Goal: Task Accomplishment & Management: Manage account settings

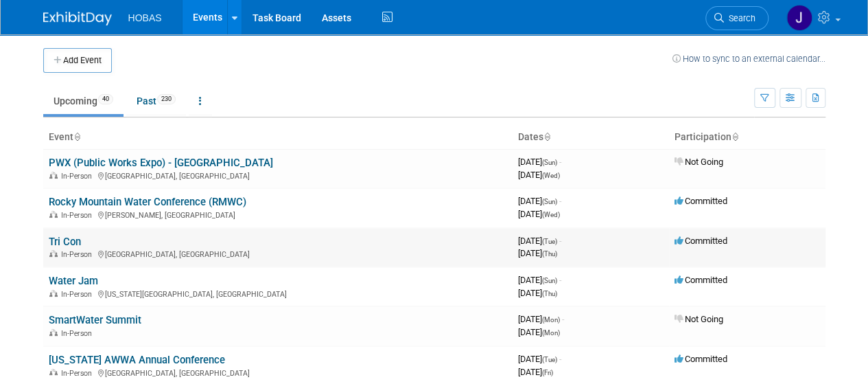
click at [71, 240] on link "Tri Con" at bounding box center [65, 241] width 32 height 12
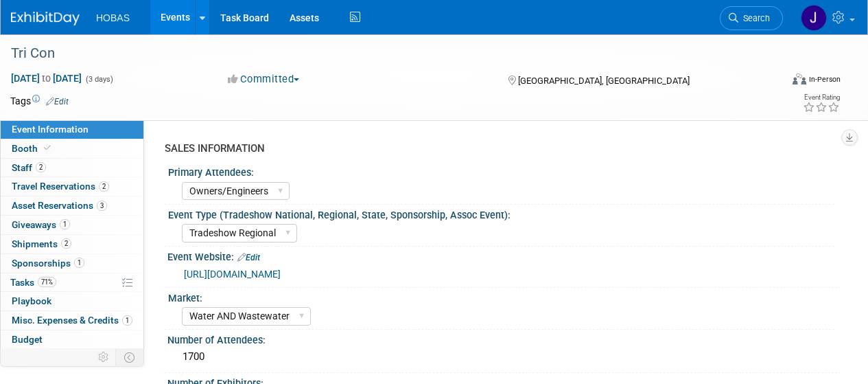
select select "Owners/Engineers"
select select "Tradeshow Regional"
select select "Water AND Wastewater"
select select "Exhibiting"
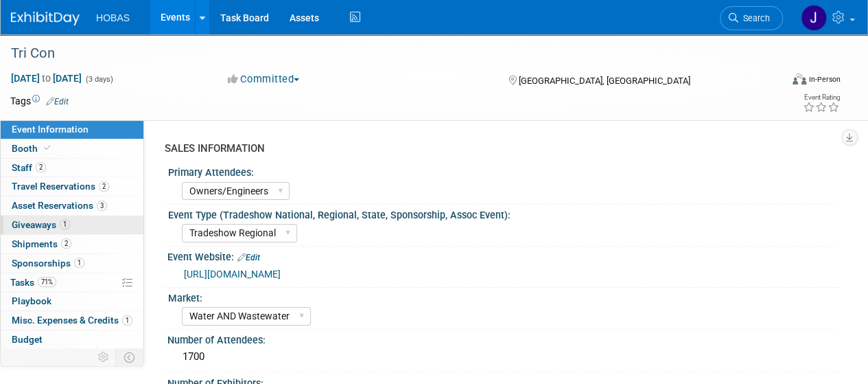
click at [43, 222] on span "Giveaways 1" at bounding box center [41, 224] width 58 height 11
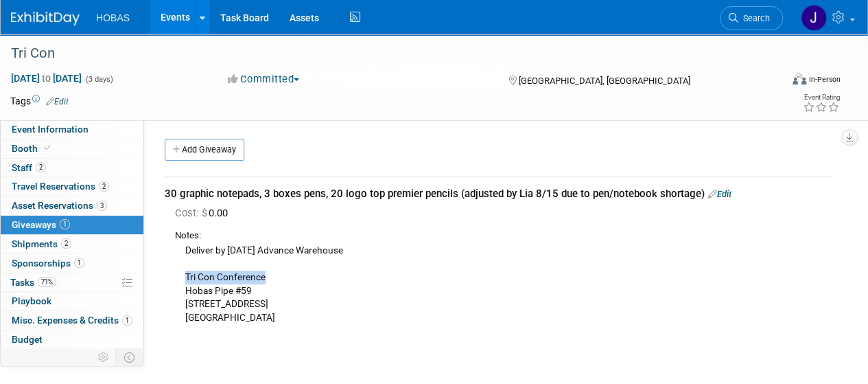
drag, startPoint x: 187, startPoint y: 278, endPoint x: 292, endPoint y: 279, distance: 105.7
click at [292, 279] on div "Deliver by Wed, August 20 Advance Warehouse Tri Con Conference Hobas Pipe #59 4…" at bounding box center [502, 283] width 655 height 82
copy div "Tri Con Conference"
drag, startPoint x: 254, startPoint y: 290, endPoint x: 184, endPoint y: 291, distance: 70.0
click at [182, 291] on div "Deliver by Wed, August 20 Advance Warehouse Tri Con Conference Hobas Pipe #59 4…" at bounding box center [502, 283] width 655 height 82
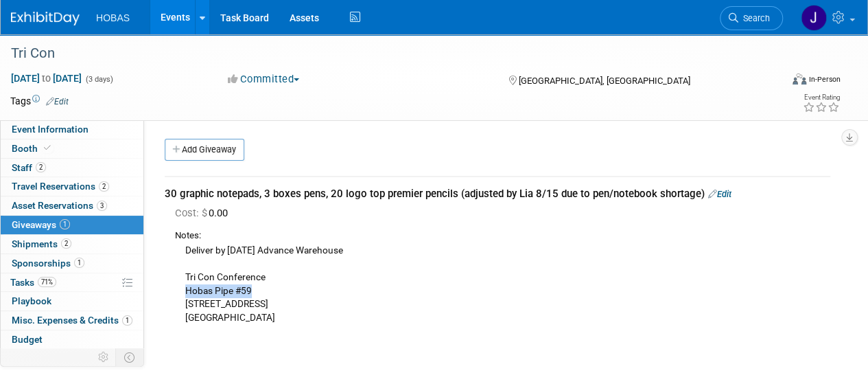
copy div "Hobas Pipe #59"
drag, startPoint x: 255, startPoint y: 303, endPoint x: 175, endPoint y: 303, distance: 80.3
click at [175, 303] on div "Deliver by Wed, August 20 Advance Warehouse Tri Con Conference Hobas Pipe #59 4…" at bounding box center [502, 283] width 655 height 82
copy div "4001 Coastal Hwy"
drag, startPoint x: 173, startPoint y: 314, endPoint x: 225, endPoint y: 320, distance: 52.6
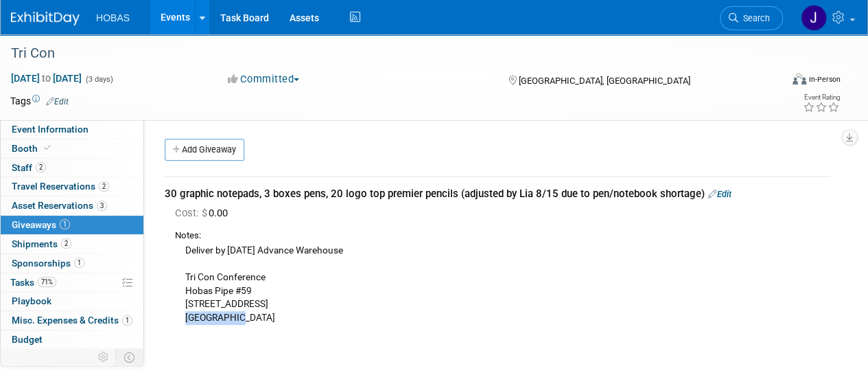
click at [230, 323] on div "Cost: $ 0.00 Notes: Deliver by Wed, August 20 Advance Warehouse Tri Con Confere…" at bounding box center [498, 267] width 666 height 122
copy div "Ocean City"
click at [261, 318] on div "Deliver by Wed, August 20 Advance Warehouse Tri Con Conference Hobas Pipe #59 4…" at bounding box center [502, 283] width 655 height 82
copy div "21842"
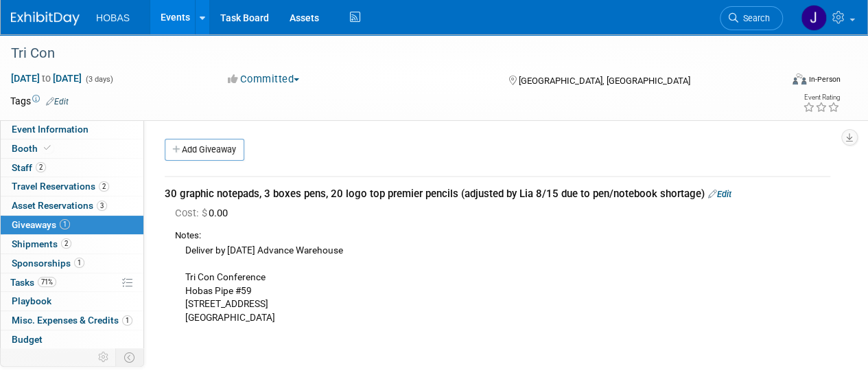
drag, startPoint x: 54, startPoint y: 55, endPoint x: -3, endPoint y: 50, distance: 57.2
click at [0, 50] on html "HOBAS Events Add Event Bulk Upload Events Shareable Event Boards Recently Viewe…" at bounding box center [434, 192] width 868 height 384
click at [460, 238] on div "Notes:" at bounding box center [502, 235] width 655 height 13
click at [169, 19] on link "Events" at bounding box center [175, 17] width 50 height 34
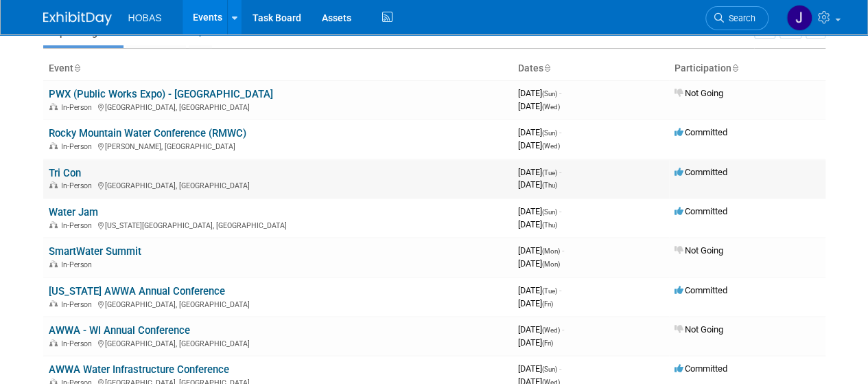
scroll to position [137, 0]
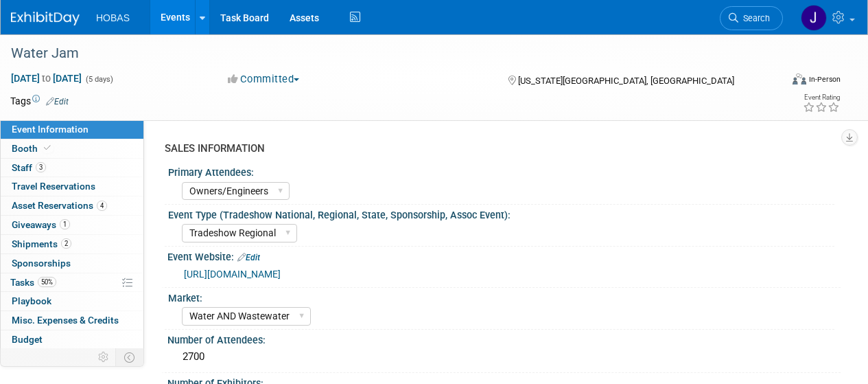
select select "Owners/Engineers"
select select "Tradeshow Regional"
select select "Water AND Wastewater"
select select "Exhibiting"
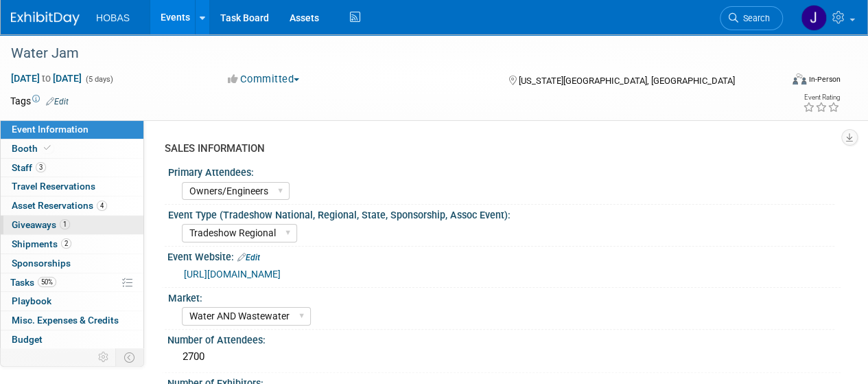
click at [43, 220] on span "Giveaways 1" at bounding box center [41, 224] width 58 height 11
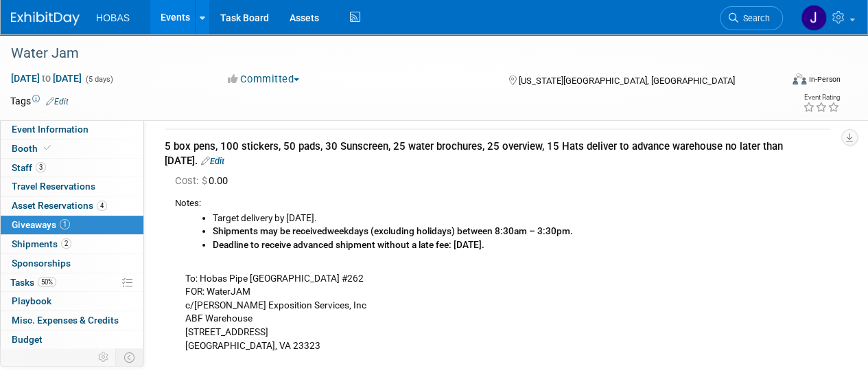
scroll to position [69, 0]
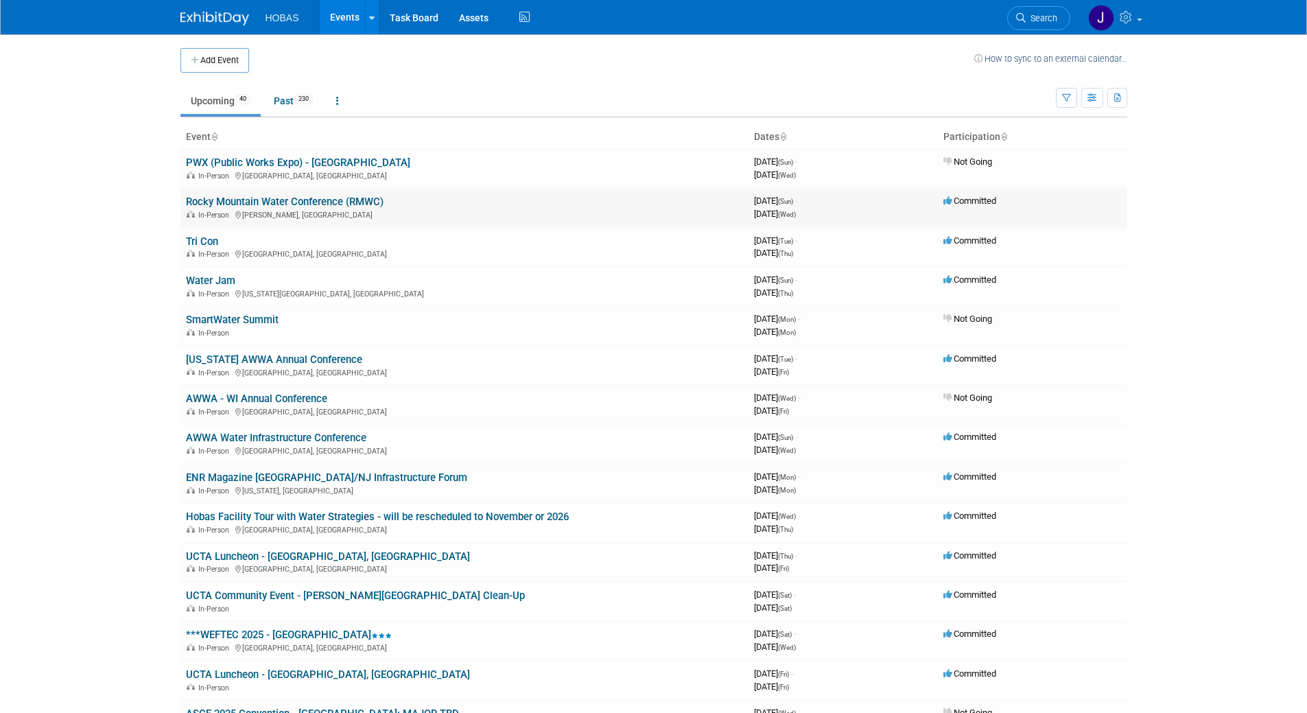
click at [343, 202] on link "Rocky Mountain Water Conference (RMWC)" at bounding box center [285, 202] width 198 height 12
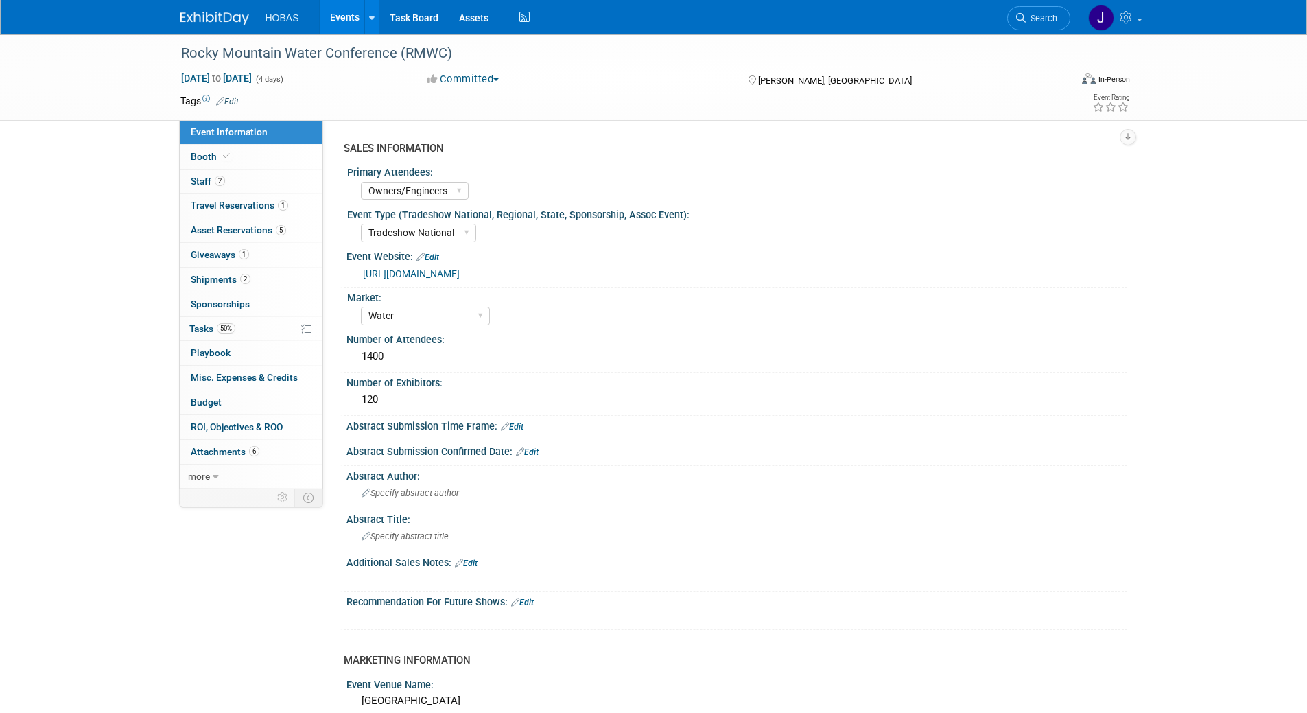
select select "Owners/Engineers"
select select "Tradeshow National"
select select "Water"
select select "Exhibiting"
click at [222, 259] on span "Giveaways 1" at bounding box center [220, 254] width 58 height 11
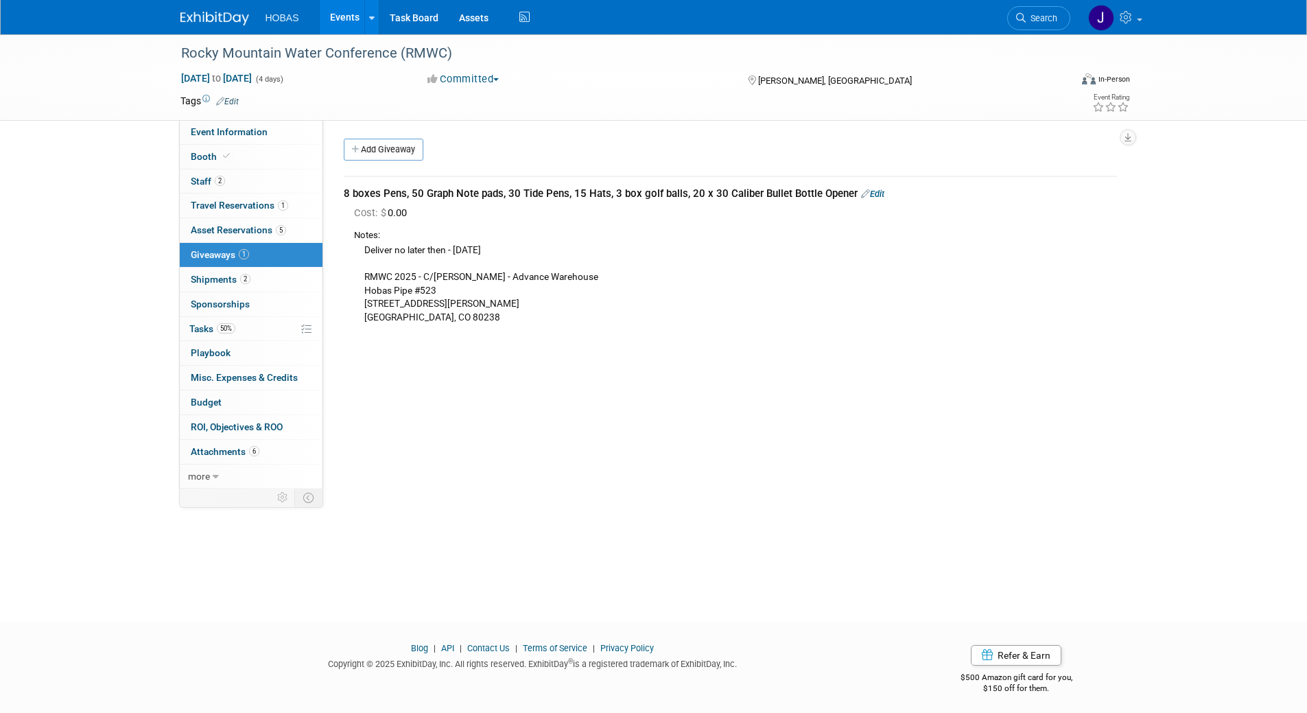
click at [870, 191] on link "Edit" at bounding box center [872, 194] width 23 height 10
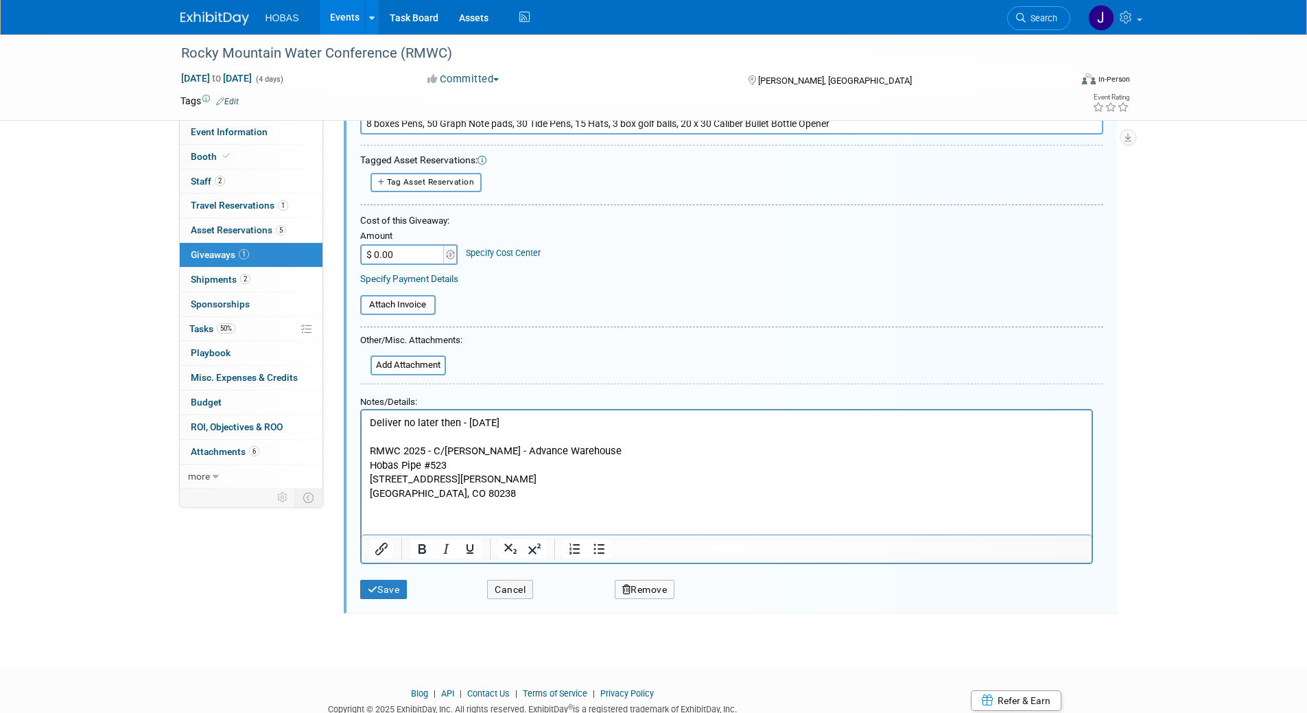
scroll to position [142, 0]
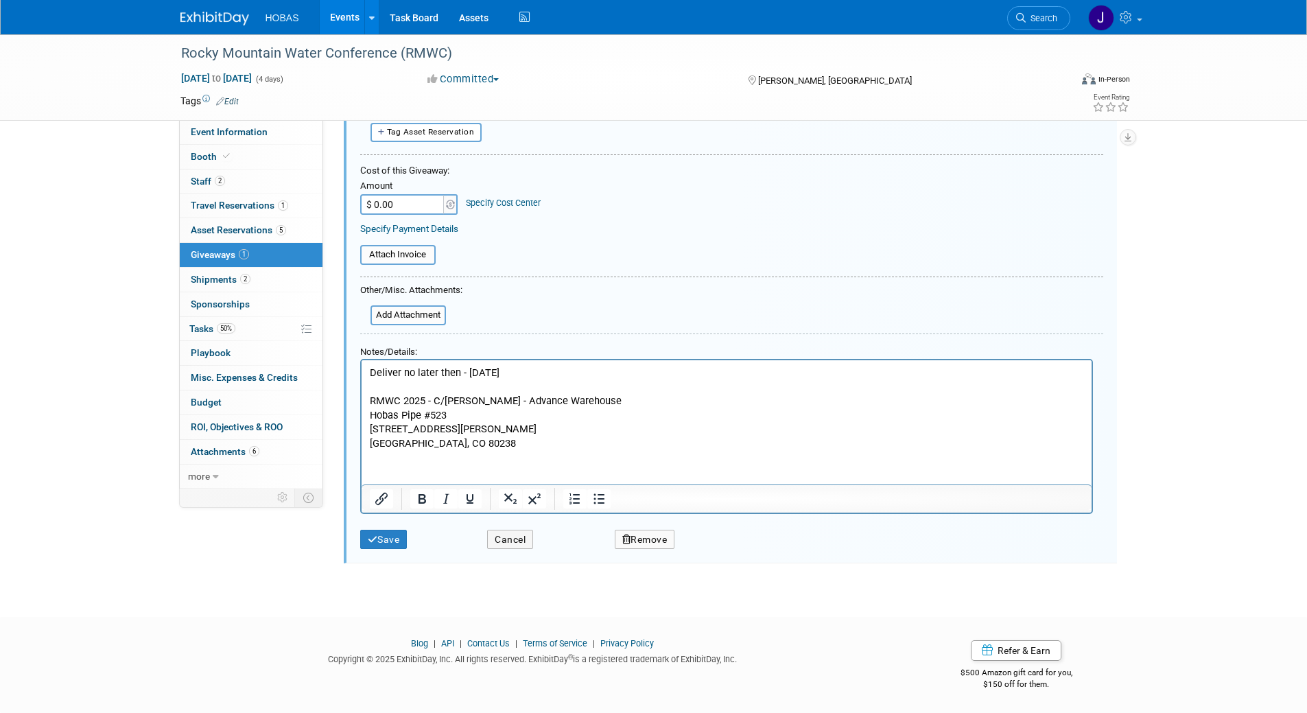
click at [472, 444] on p "Deliver no later then - [DATE] RMWC 2025 - C/[PERSON_NAME] - Advance Warehouse …" at bounding box center [726, 407] width 714 height 84
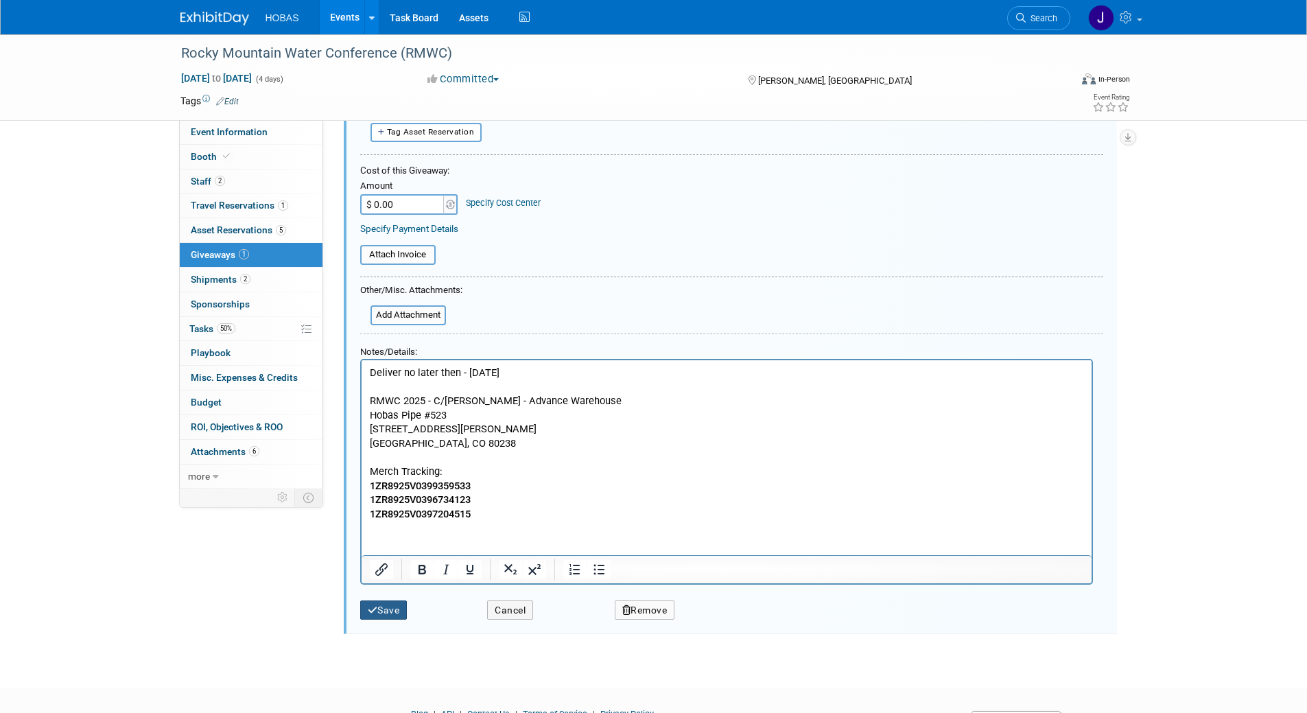
click at [399, 610] on button "Save" at bounding box center [383, 610] width 47 height 20
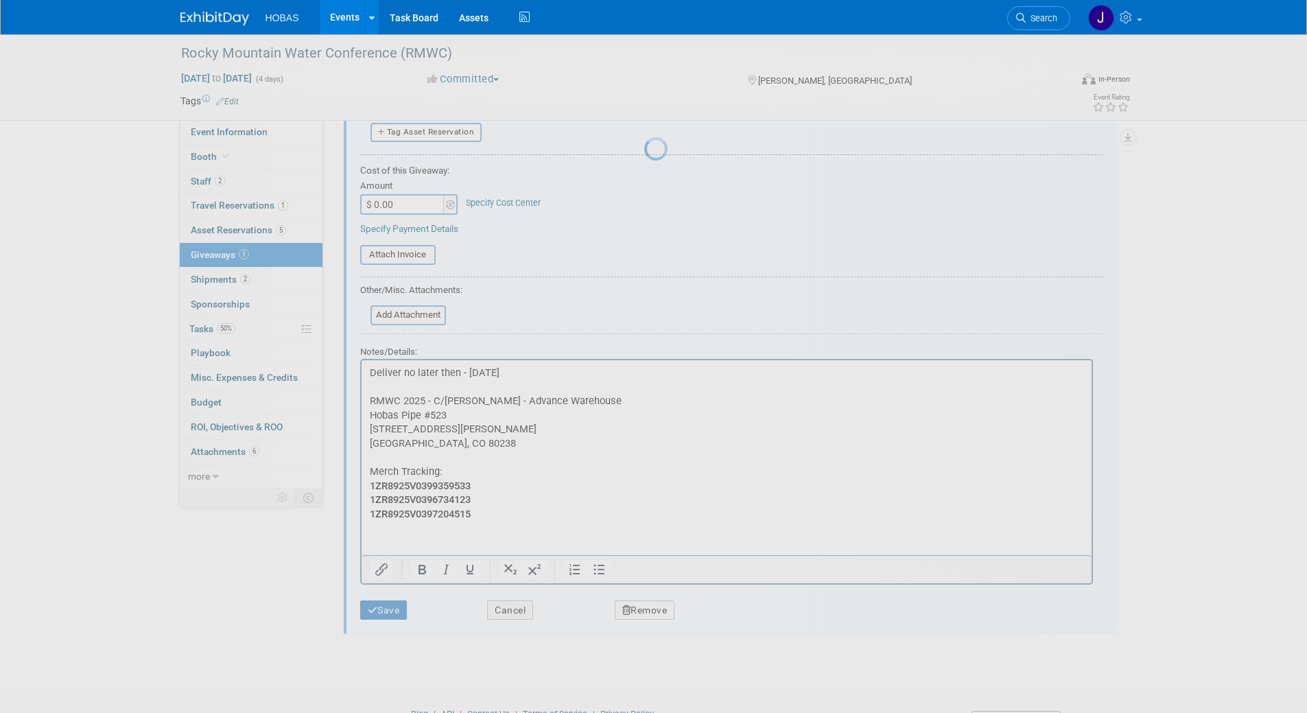
scroll to position [5, 0]
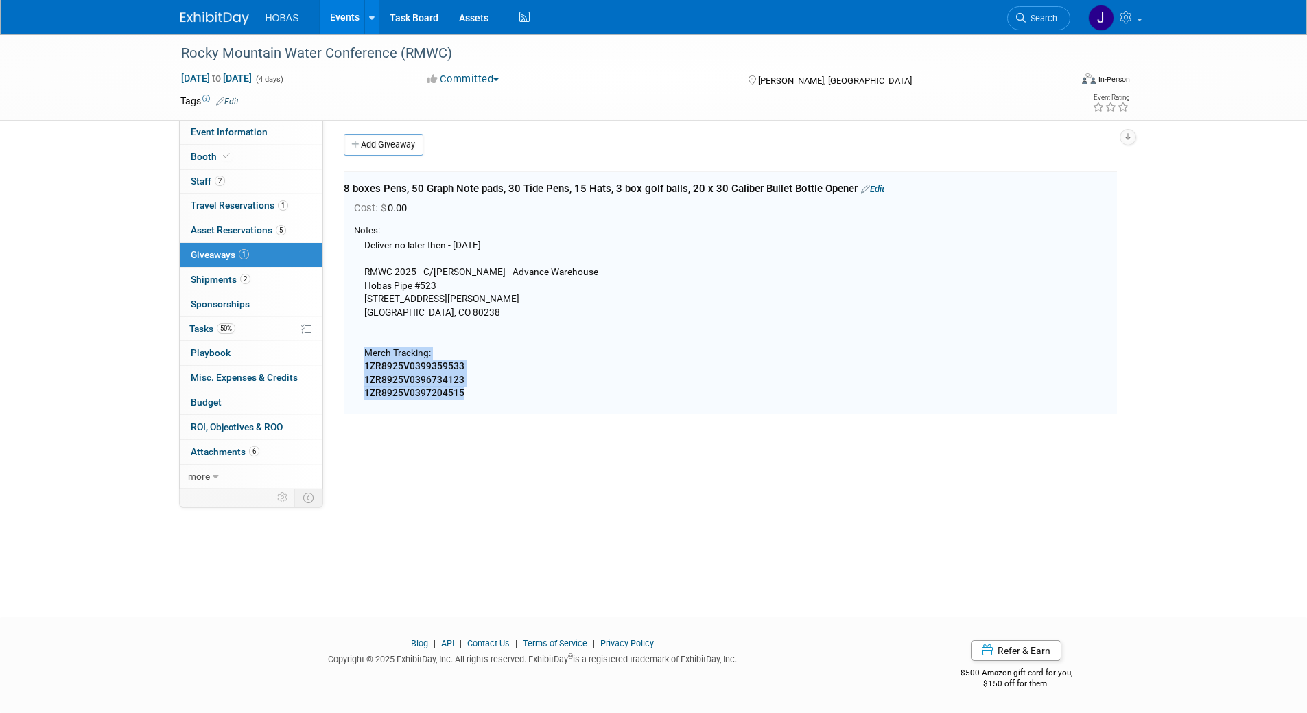
drag, startPoint x: 476, startPoint y: 397, endPoint x: 356, endPoint y: 351, distance: 128.3
click at [356, 351] on div "Deliver no later then - [DATE] RMWC 2025 - C/[PERSON_NAME] - Advance Warehouse …" at bounding box center [735, 318] width 763 height 162
copy div "Merch Tracking: 1ZR8925V0399359533 1ZR8925V0396734123 1ZR8925V0397204515"
